Goal: Information Seeking & Learning: Check status

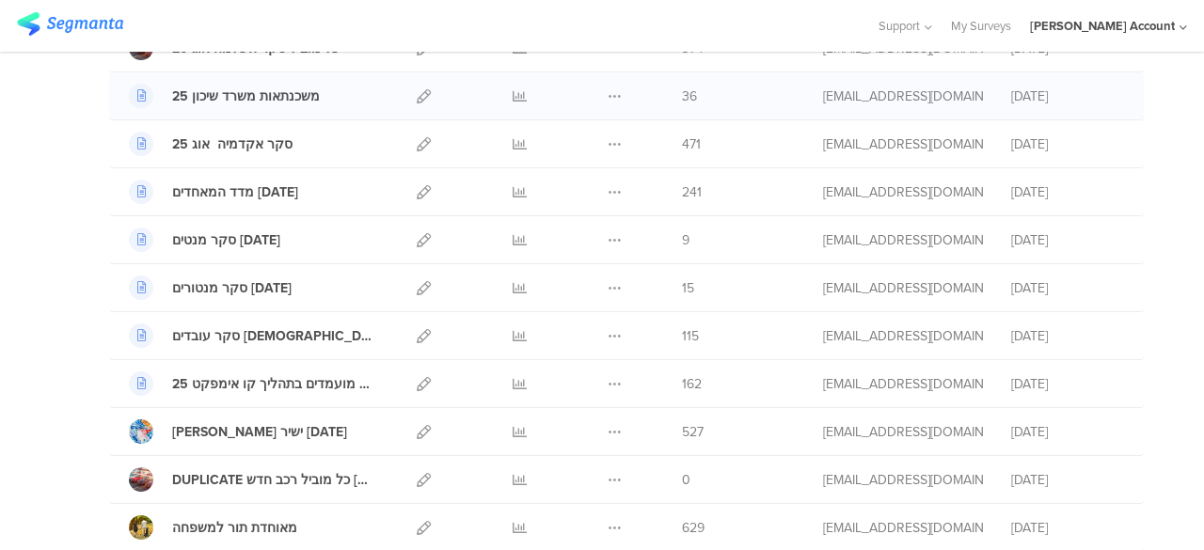
scroll to position [376, 0]
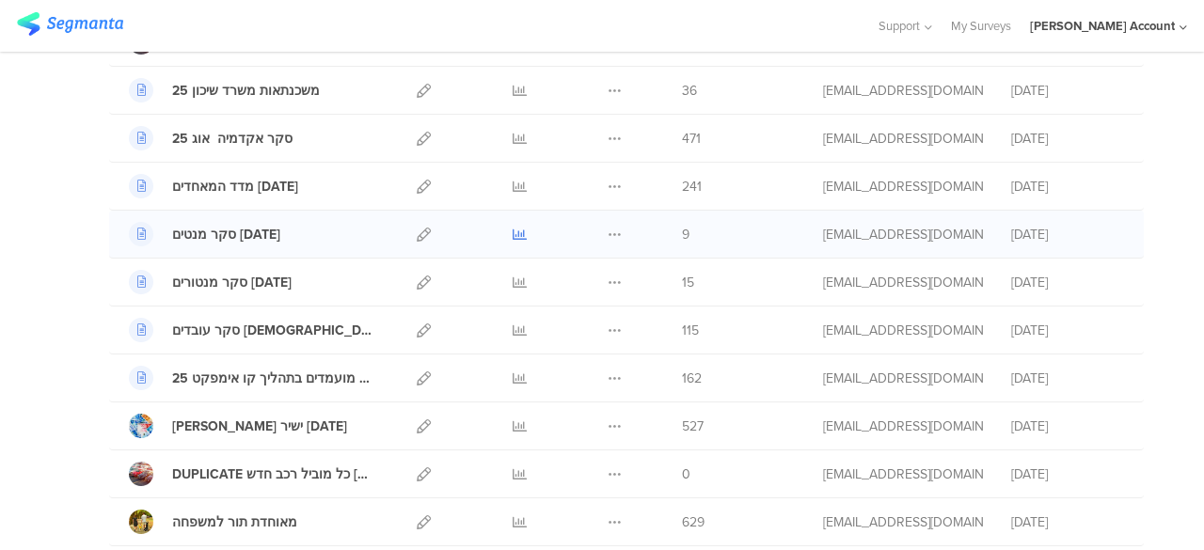
click at [512, 229] on icon at bounding box center [519, 235] width 14 height 14
click at [512, 279] on icon at bounding box center [519, 283] width 14 height 14
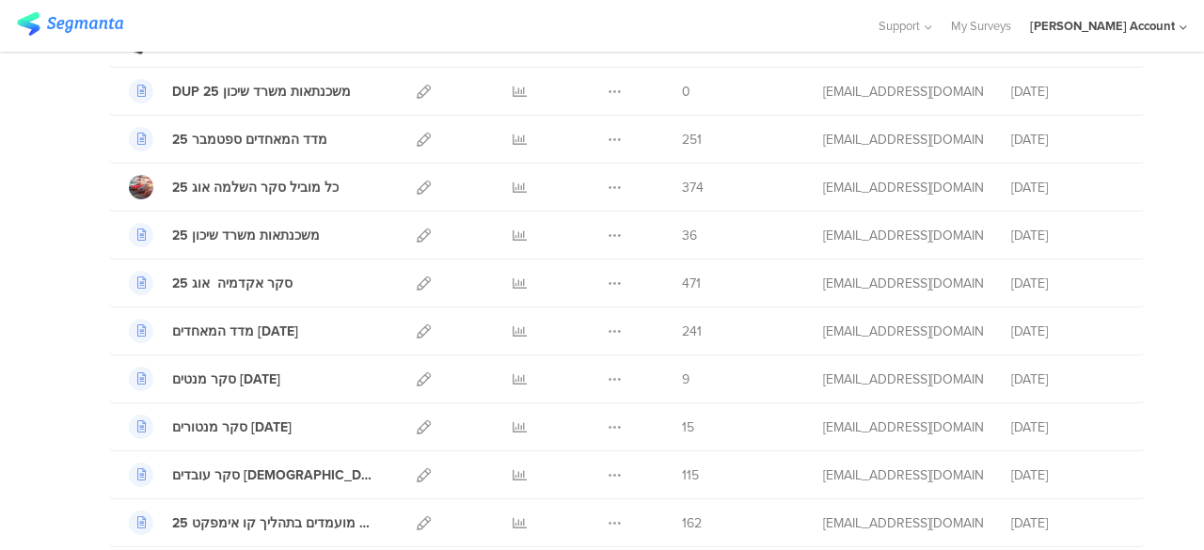
scroll to position [0, 0]
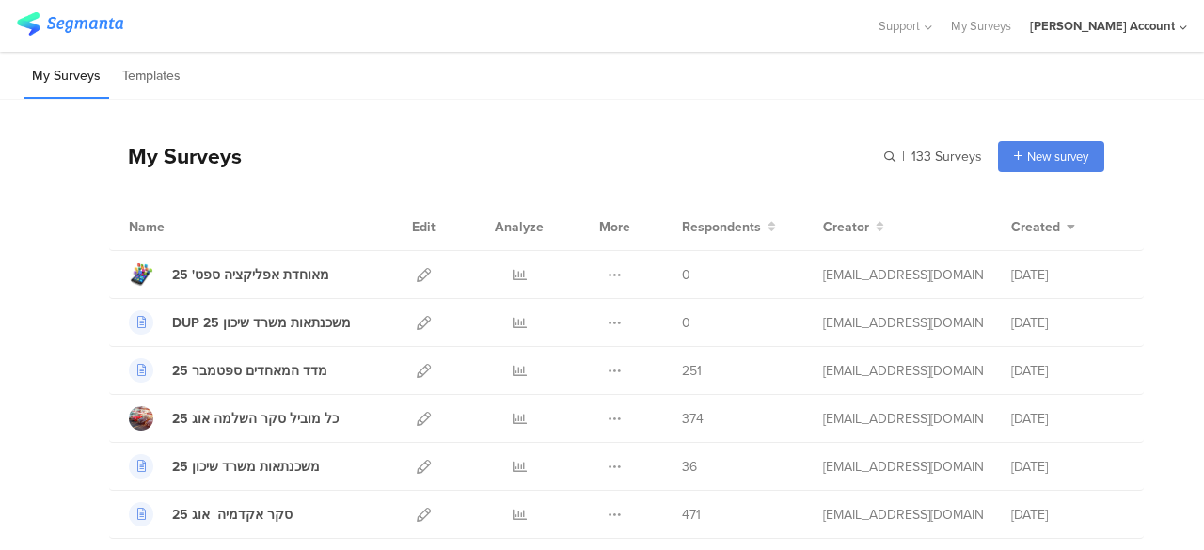
click at [564, 31] on div at bounding box center [438, 25] width 842 height 31
click at [715, 89] on div "My Surveys Templates" at bounding box center [602, 76] width 1204 height 48
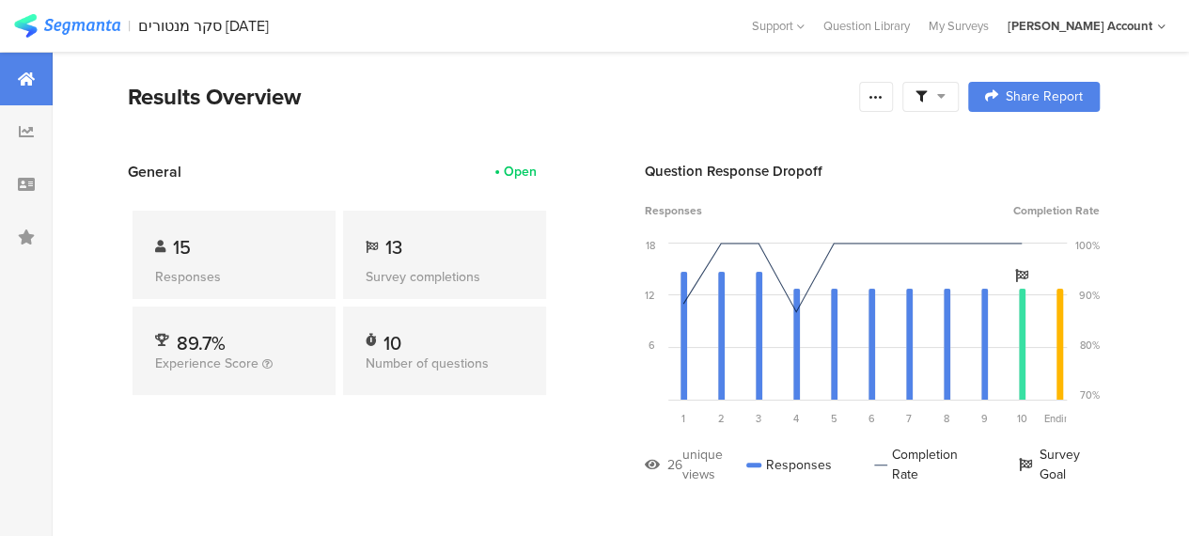
click at [395, 247] on span "13" at bounding box center [394, 247] width 17 height 28
click at [294, 156] on section "Results Overview Confidence Level 95 % Preview survey Edit survey Export Result…" at bounding box center [614, 120] width 1123 height 81
click at [946, 100] on icon at bounding box center [941, 95] width 8 height 13
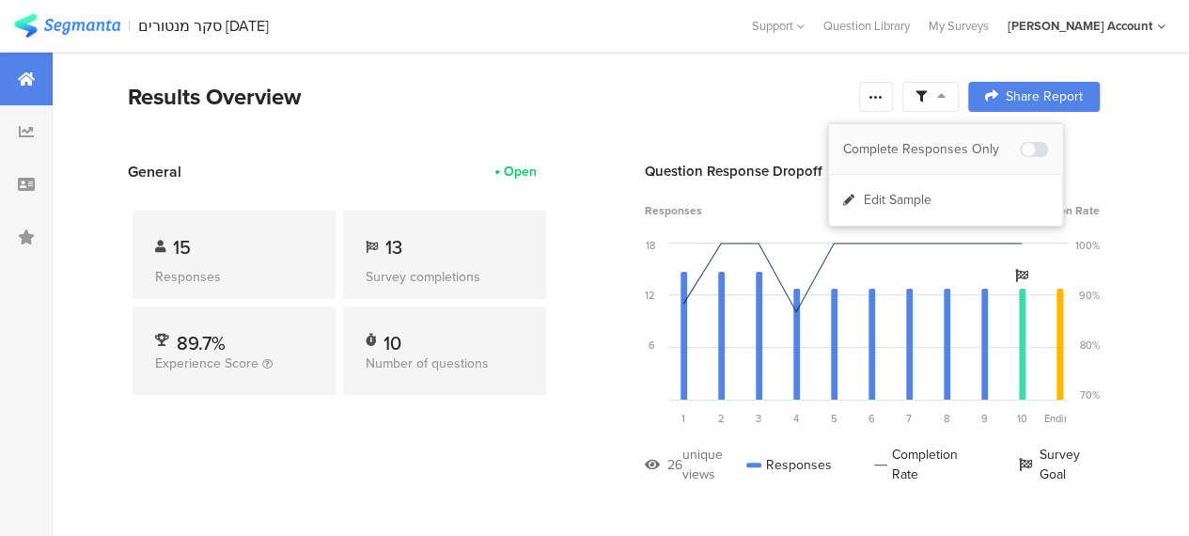
click at [953, 148] on div "Complete Responses Only" at bounding box center [931, 149] width 177 height 19
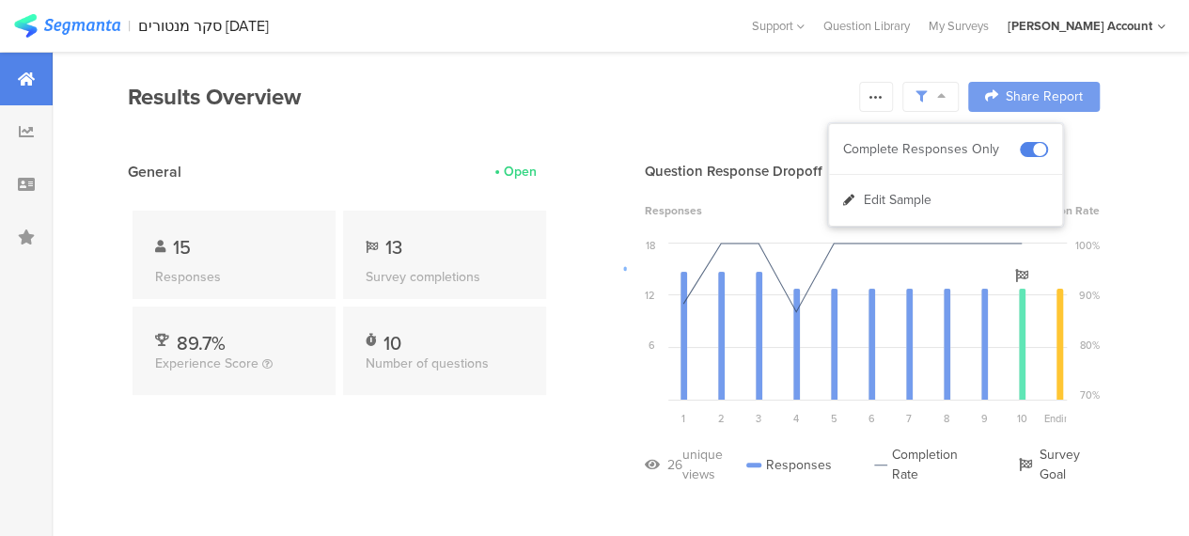
click at [609, 131] on div at bounding box center [594, 268] width 1189 height 536
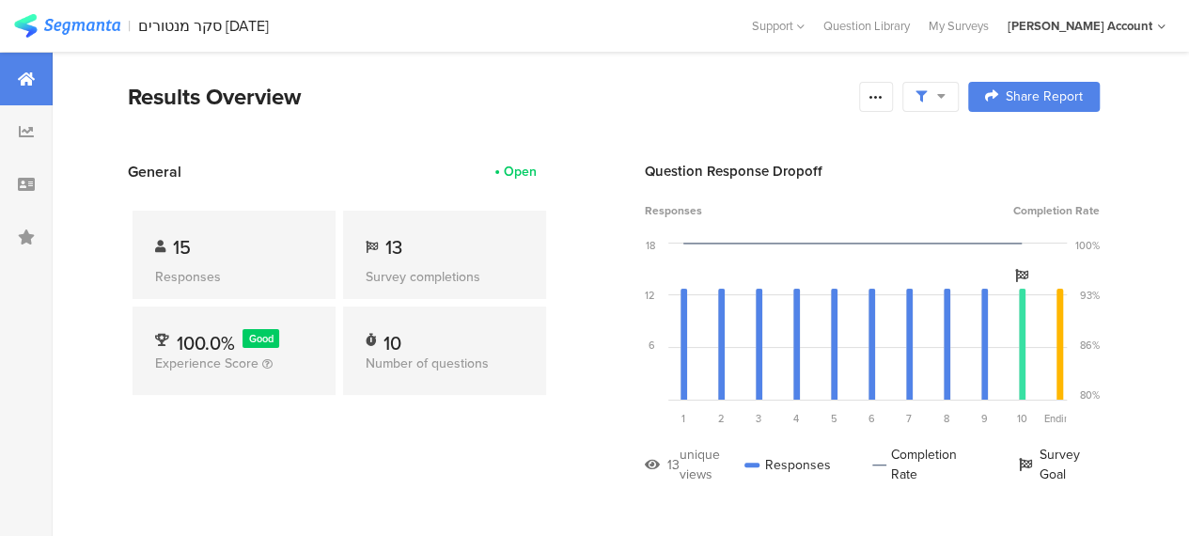
click at [943, 191] on div "Question Response Dropoff Responses Completion Rate 18 12 6 0 Sorry, your brows…" at bounding box center [872, 337] width 455 height 352
